Goal: Find specific page/section

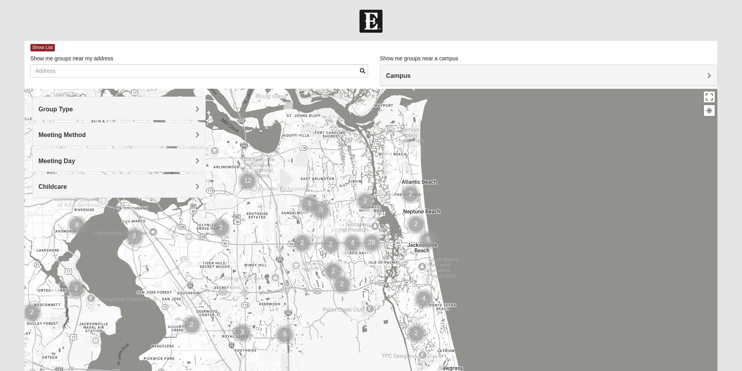
click at [428, 241] on img "Cluster of 5 groups" at bounding box center [428, 241] width 26 height 26
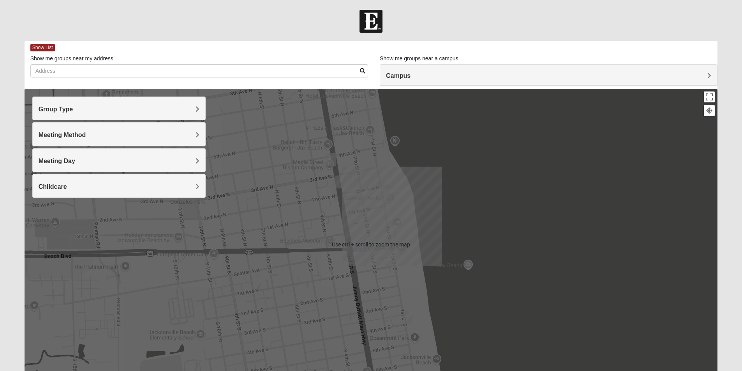
click at [498, 230] on div "To navigate, press the arrow keys." at bounding box center [372, 245] width 694 height 312
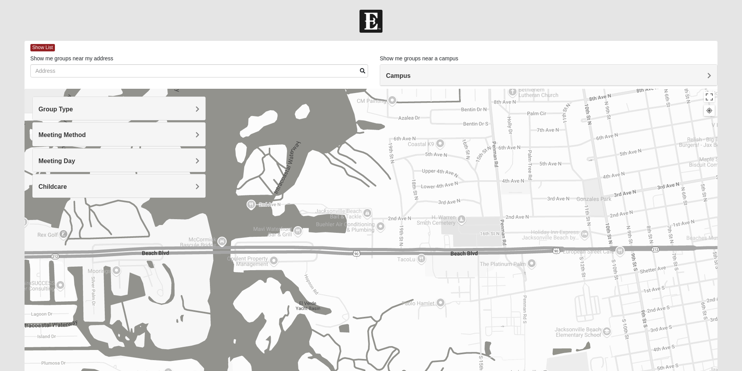
drag, startPoint x: 163, startPoint y: 270, endPoint x: 584, endPoint y: 270, distance: 420.5
click at [584, 270] on div "To navigate, press the arrow keys." at bounding box center [372, 245] width 694 height 312
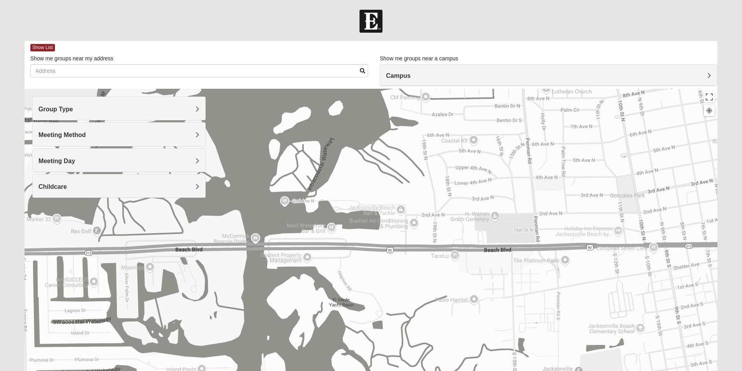
drag, startPoint x: 404, startPoint y: 283, endPoint x: 357, endPoint y: 281, distance: 47.2
click at [438, 277] on div "To navigate, press the arrow keys." at bounding box center [372, 245] width 694 height 312
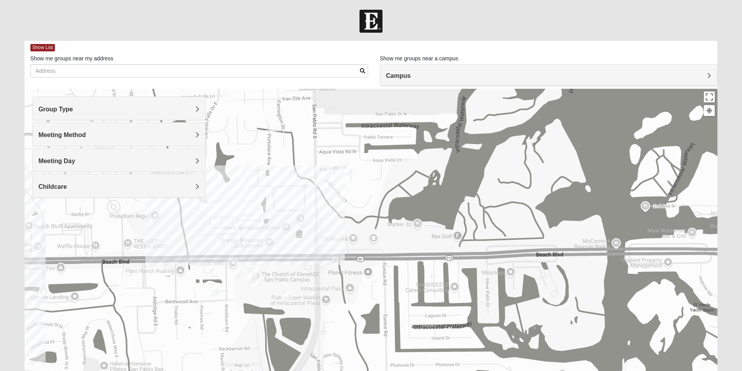
drag, startPoint x: 252, startPoint y: 286, endPoint x: 525, endPoint y: 292, distance: 273.2
click at [525, 292] on div "To navigate, press the arrow keys." at bounding box center [372, 245] width 694 height 312
click at [256, 275] on img "San Pablo" at bounding box center [256, 277] width 20 height 25
click at [245, 252] on div "[STREET_ADDRESS]" at bounding box center [258, 258] width 124 height 12
click at [257, 277] on img "San Pablo" at bounding box center [256, 277] width 20 height 25
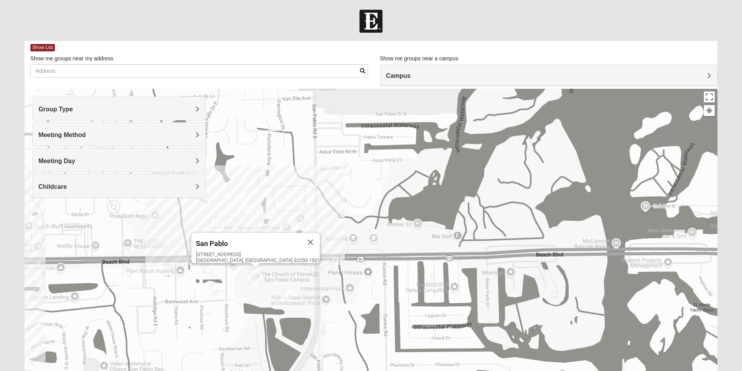
click at [257, 277] on img "San Pablo" at bounding box center [256, 277] width 20 height 25
click at [434, 71] on div "Campus" at bounding box center [548, 75] width 337 height 21
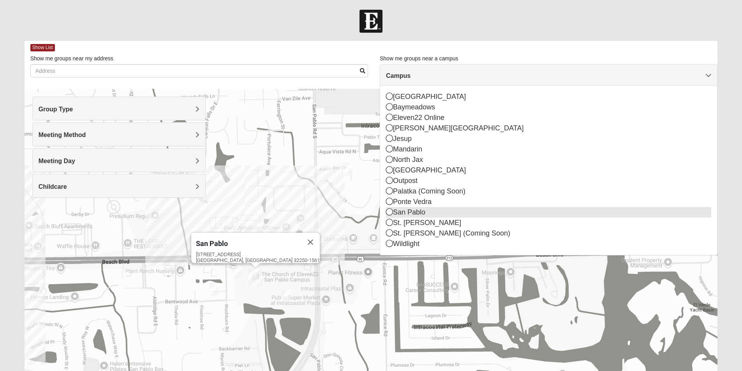
click at [389, 211] on icon at bounding box center [389, 211] width 7 height 7
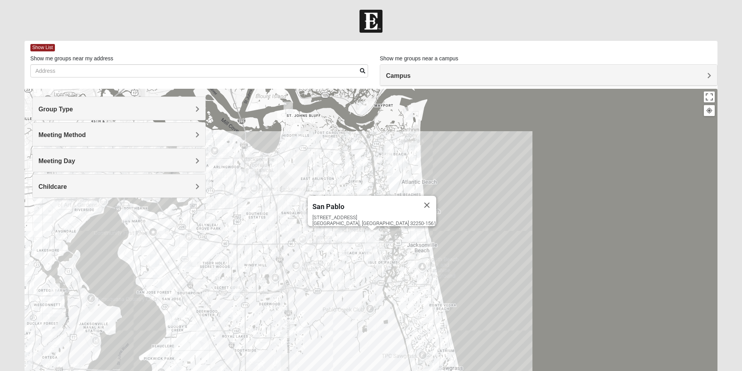
click at [111, 106] on h4 "Group Type" at bounding box center [119, 109] width 161 height 7
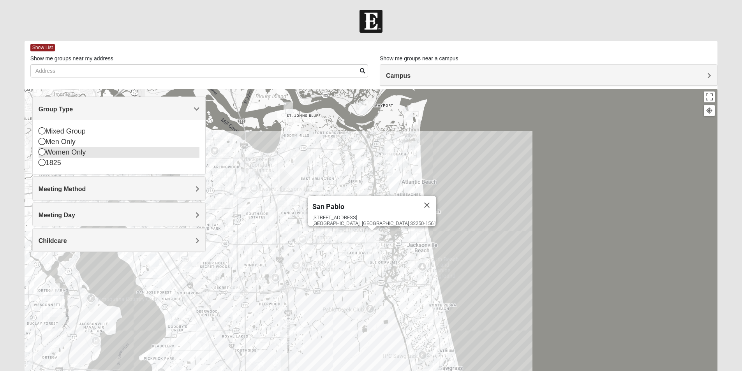
click at [40, 153] on icon at bounding box center [42, 151] width 7 height 7
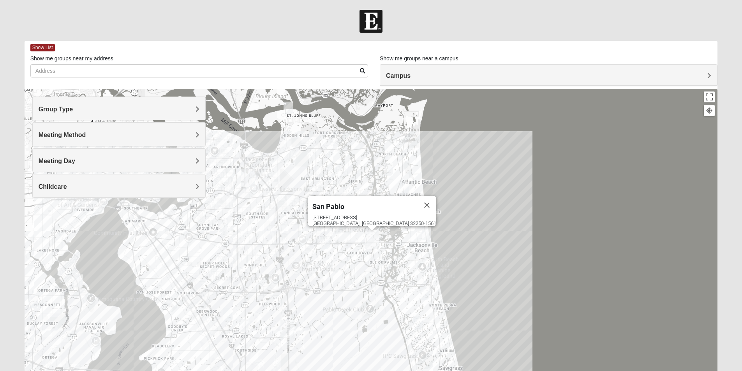
click at [156, 163] on h4 "Meeting Day" at bounding box center [119, 160] width 161 height 7
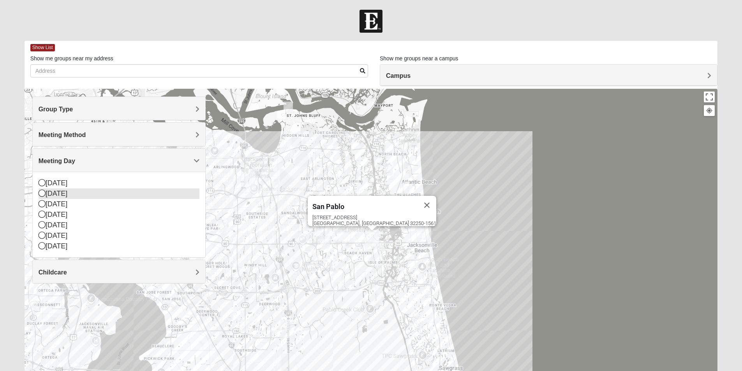
click at [41, 191] on icon at bounding box center [42, 193] width 7 height 7
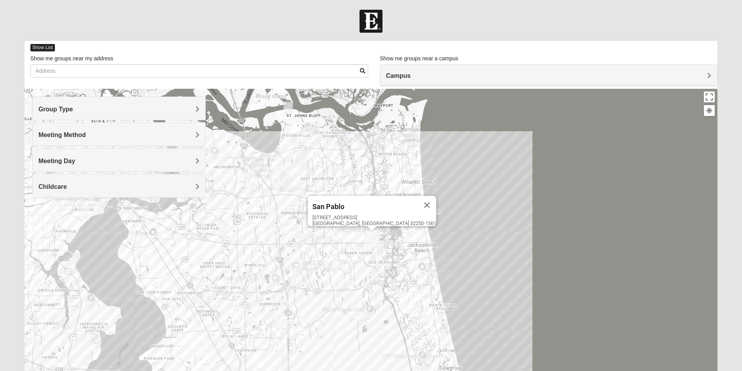
click at [48, 47] on span "Show List" at bounding box center [42, 47] width 25 height 7
